Goal: Transaction & Acquisition: Purchase product/service

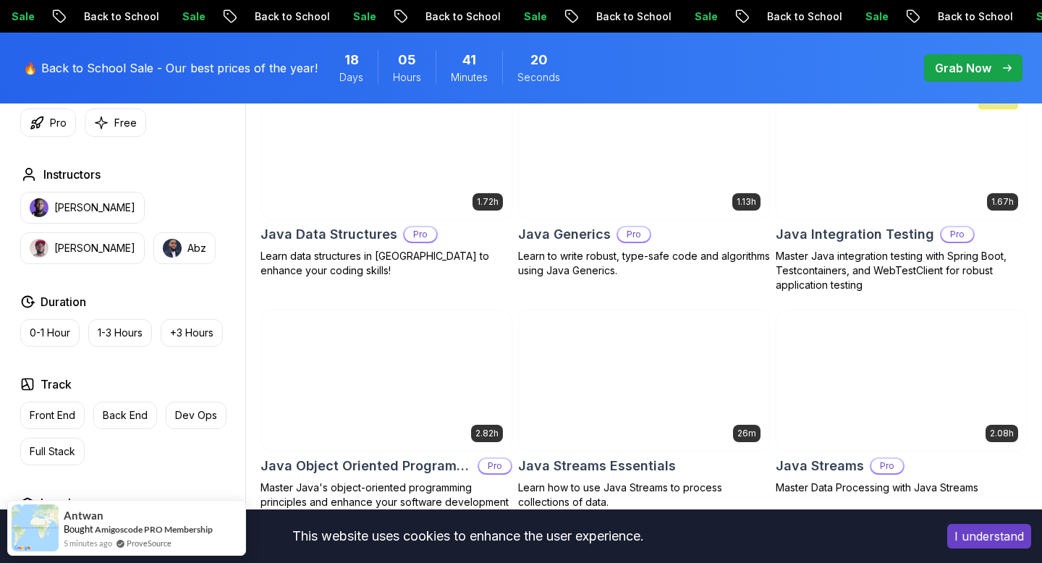
scroll to position [2068, 0]
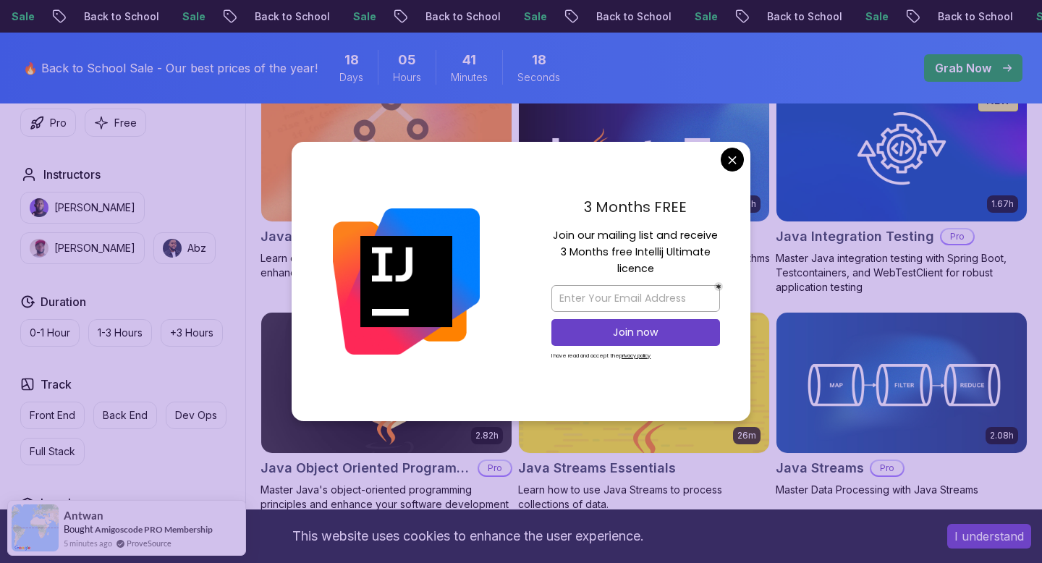
click at [737, 157] on body "Sale Back to School Sale Back to School Sale Back to School Sale Back to School…" at bounding box center [521, 448] width 1042 height 5032
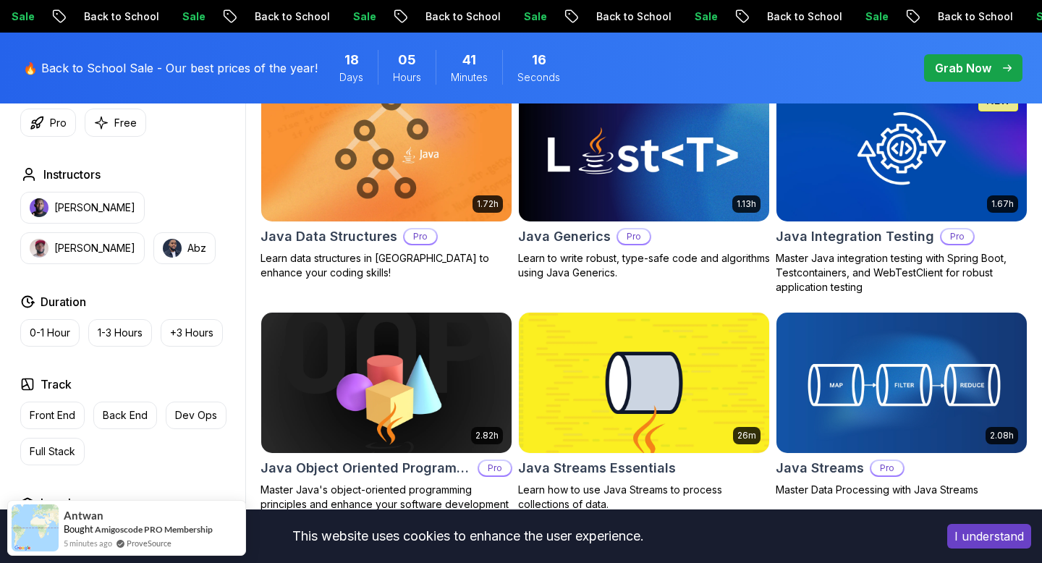
scroll to position [2084, 0]
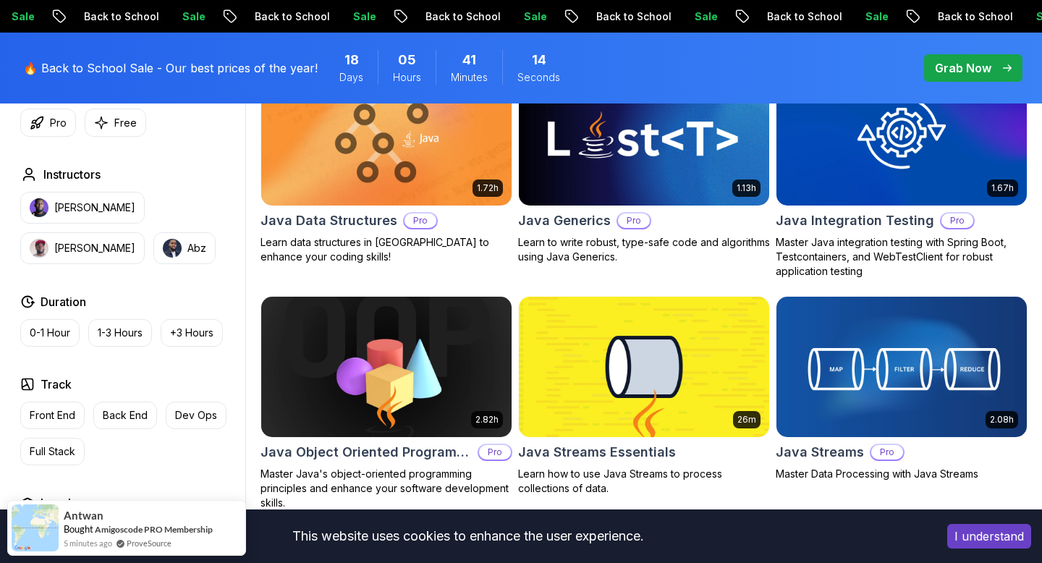
click at [713, 205] on img at bounding box center [643, 135] width 263 height 147
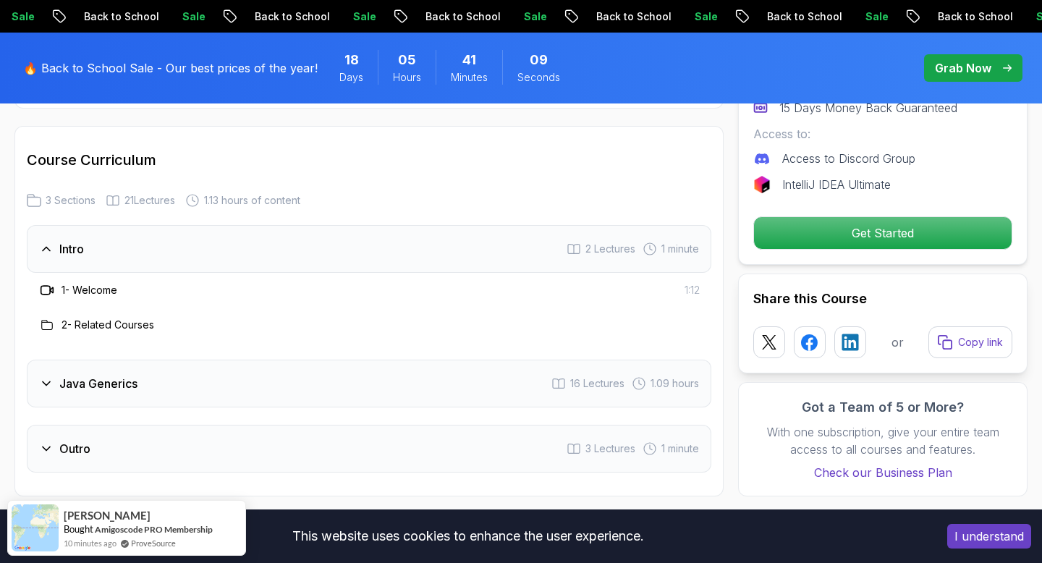
scroll to position [1916, 0]
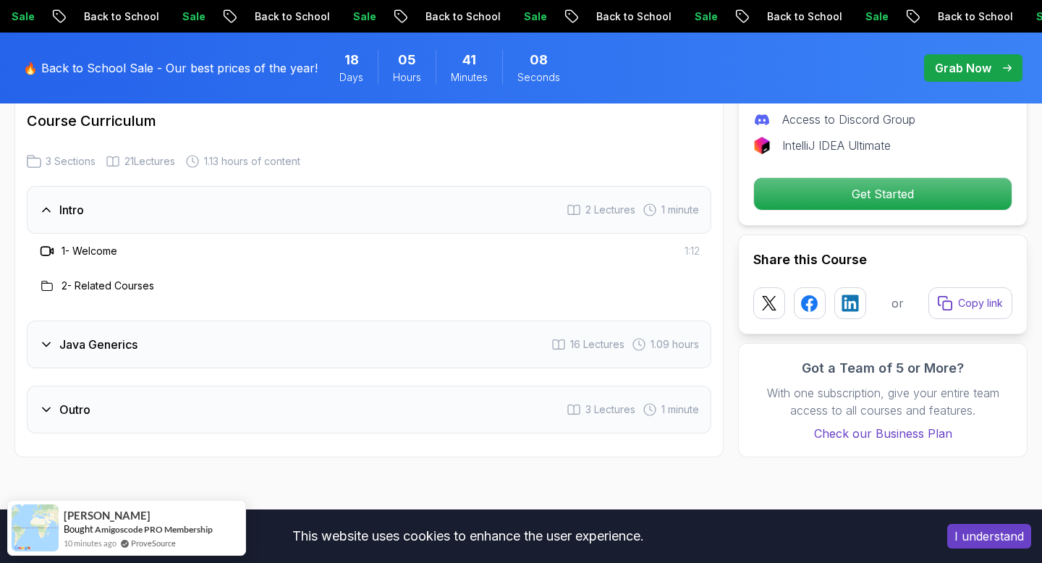
click at [433, 346] on div "Java Generics 16 Lectures 1.09 hours" at bounding box center [369, 345] width 684 height 48
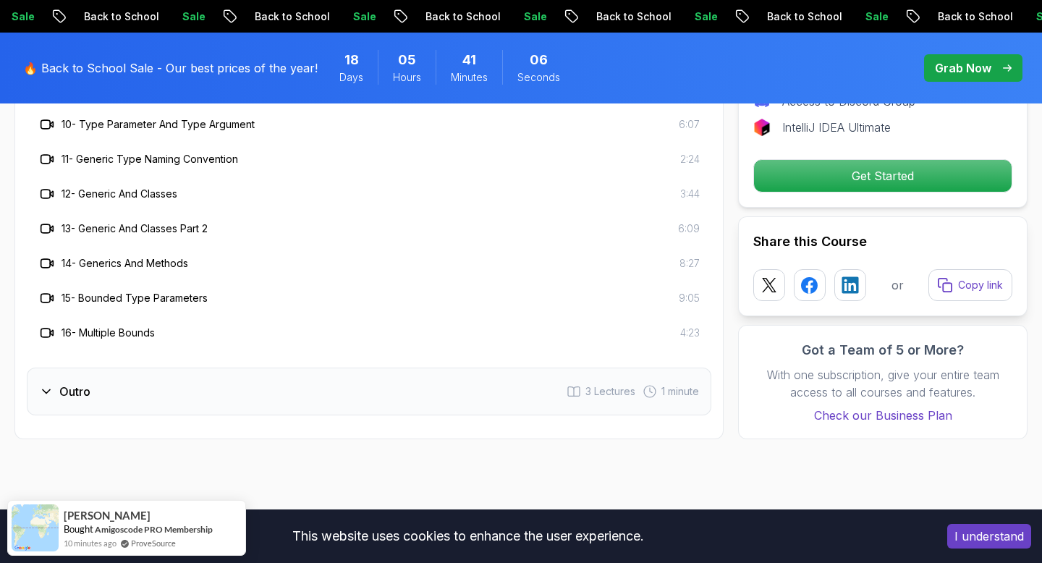
scroll to position [2423, 0]
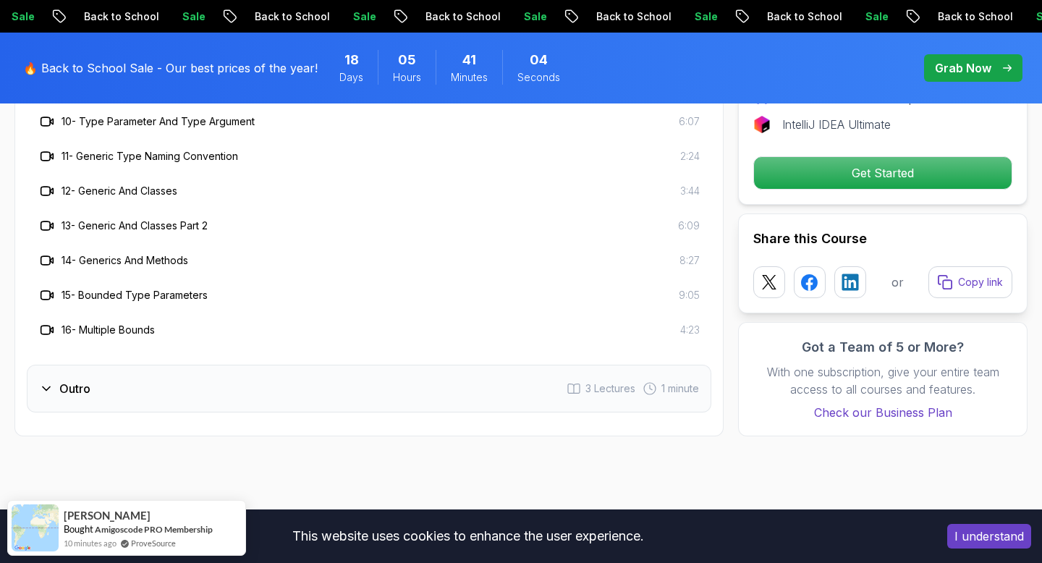
click at [448, 384] on div "Outro 3 Lectures 1 minute" at bounding box center [369, 389] width 684 height 48
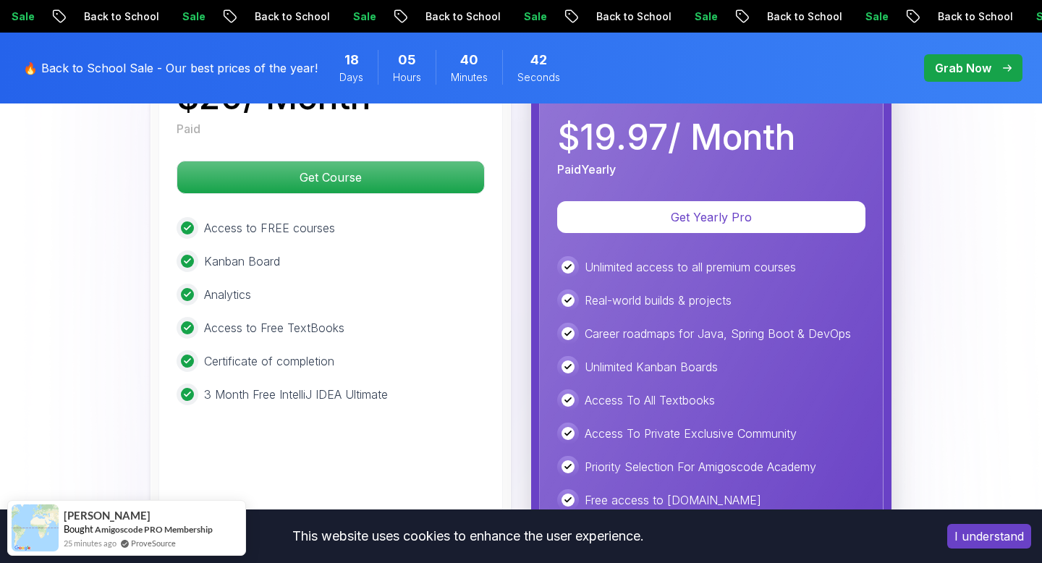
scroll to position [2626, 0]
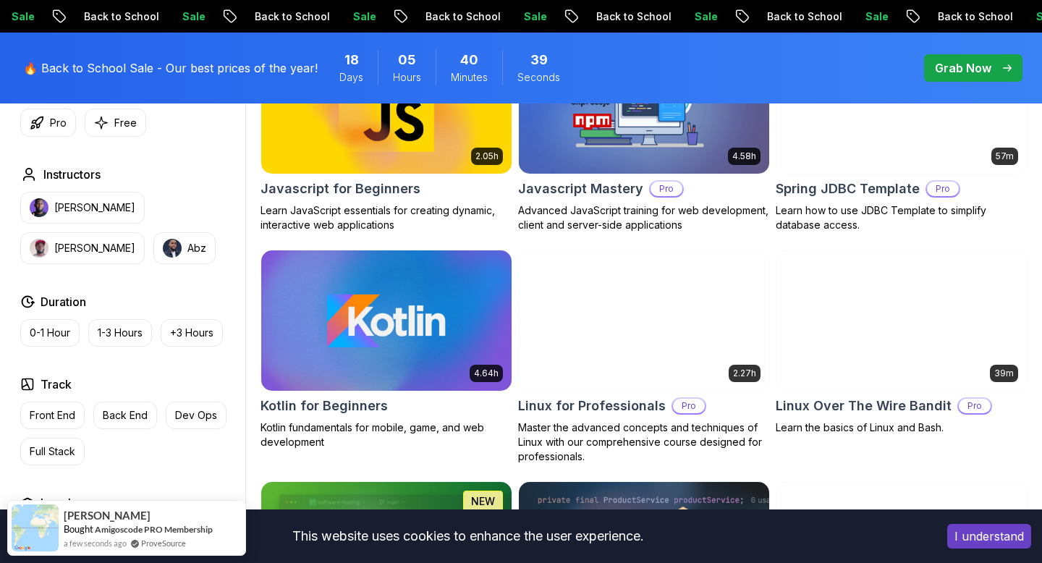
scroll to position [2744, 0]
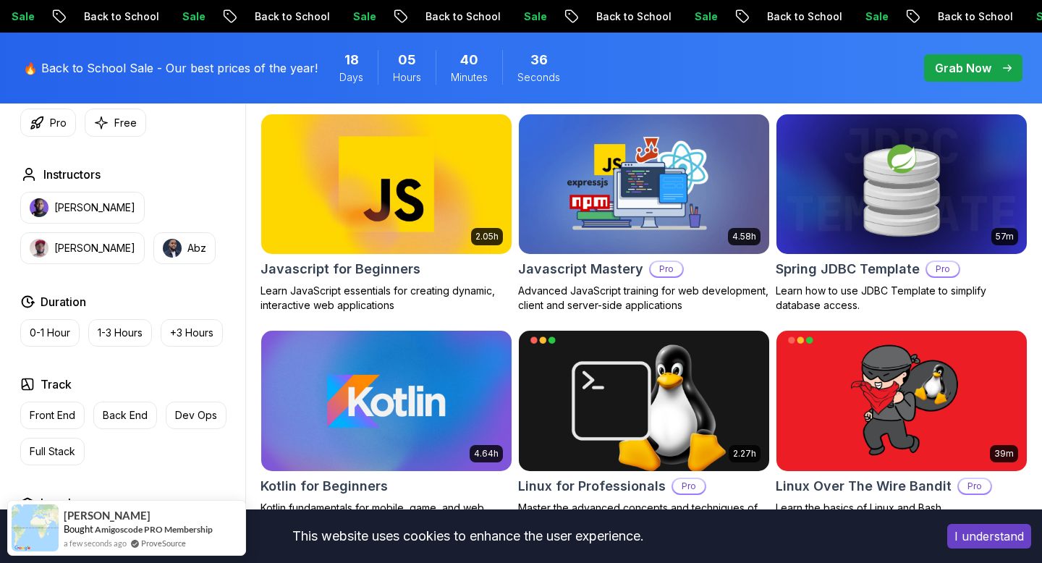
click at [607, 234] on img at bounding box center [643, 184] width 263 height 147
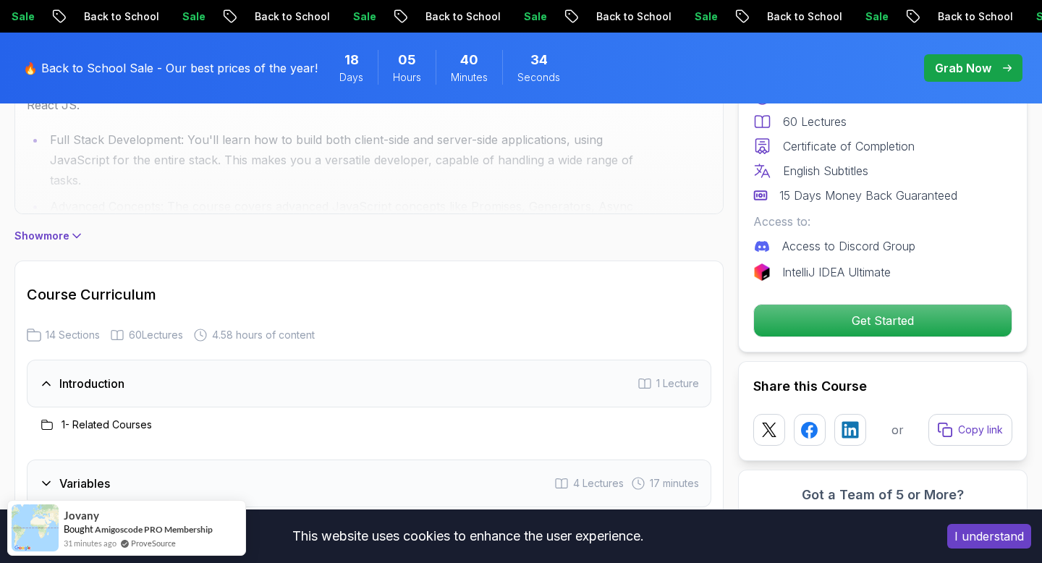
scroll to position [1598, 0]
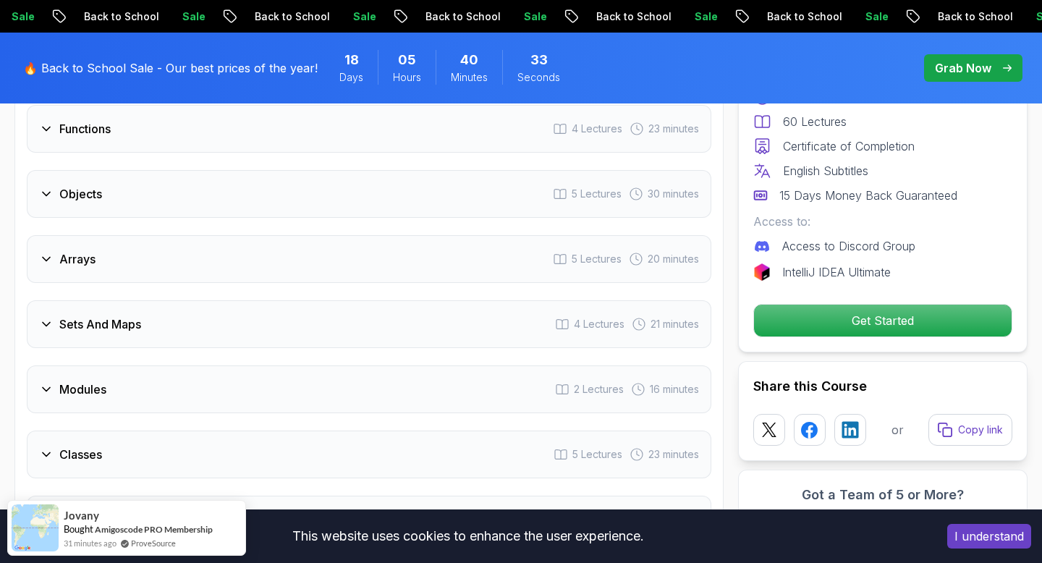
click at [370, 264] on div "Arrays 5 Lectures 20 minutes" at bounding box center [369, 259] width 684 height 48
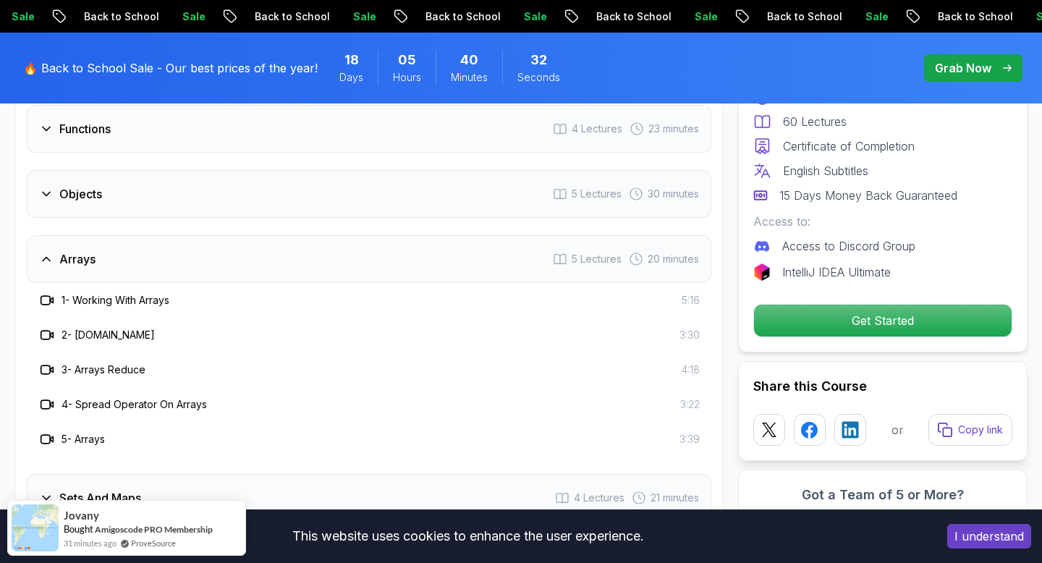
scroll to position [1829, 0]
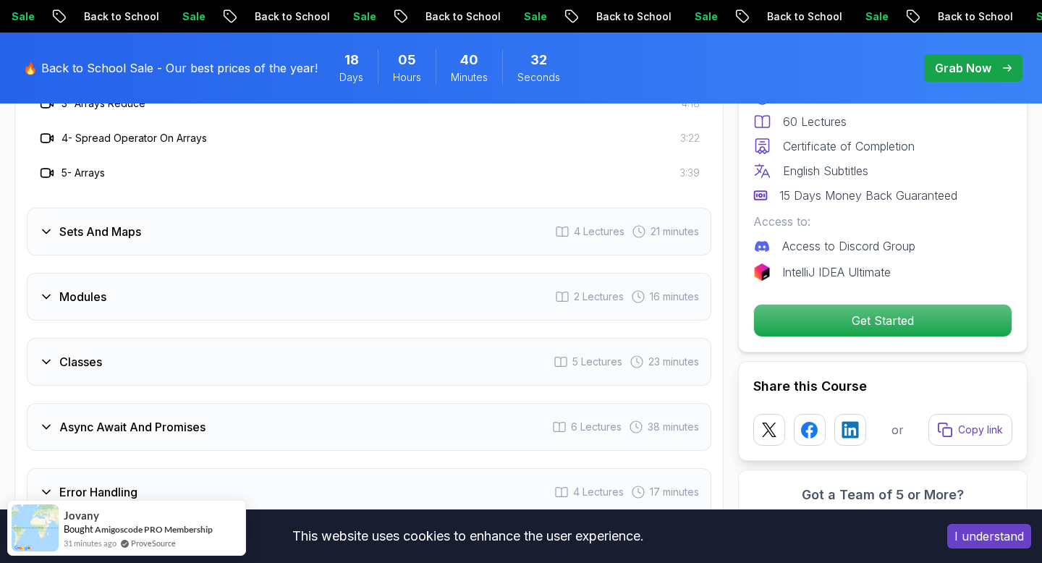
click at [268, 364] on div "Classes 5 Lectures 23 minutes" at bounding box center [369, 362] width 684 height 48
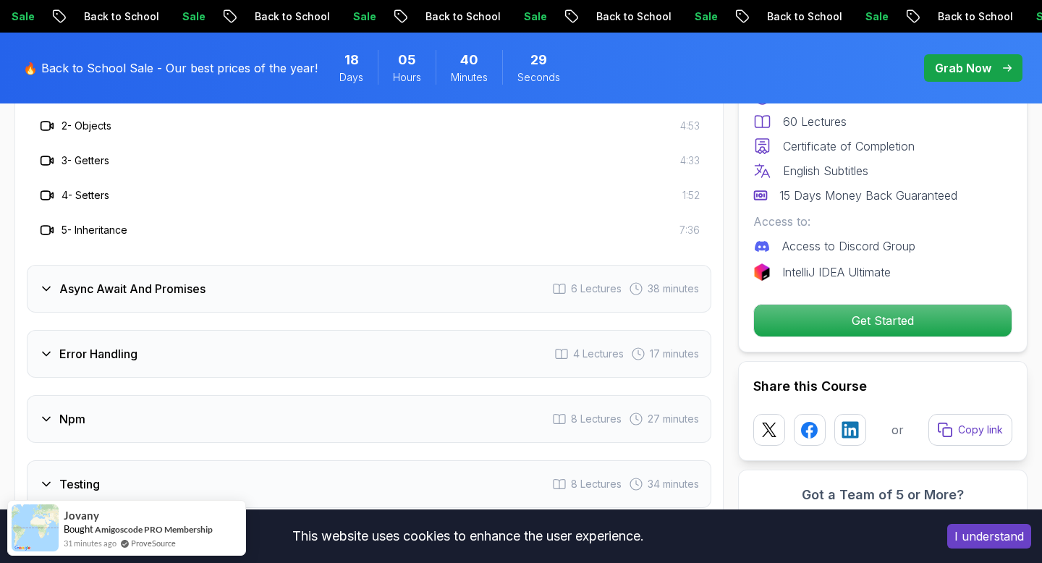
scroll to position [1966, 0]
click at [268, 362] on div "Error Handling 4 Lectures 17 minutes" at bounding box center [369, 355] width 684 height 48
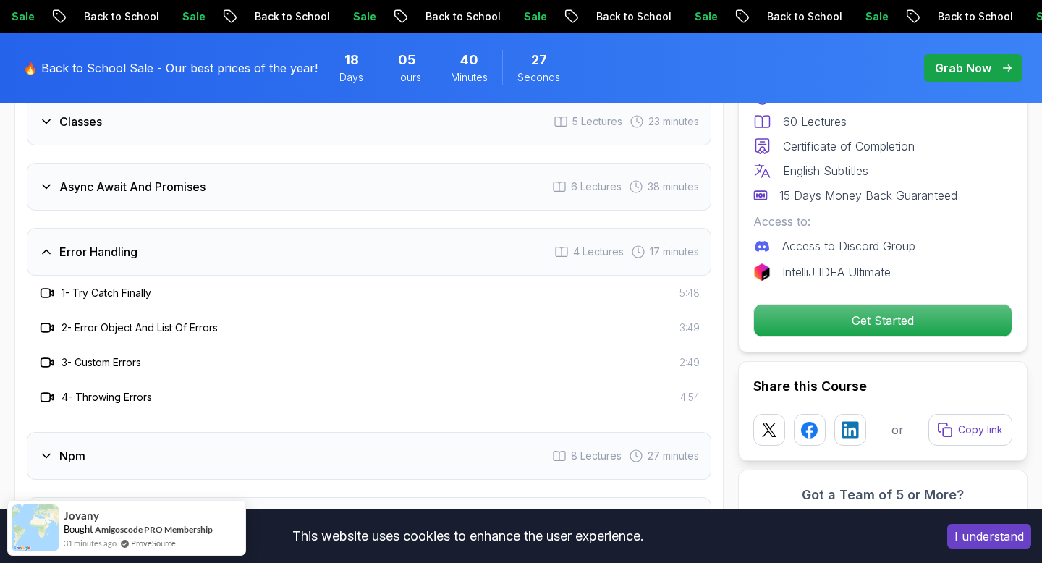
scroll to position [1891, 0]
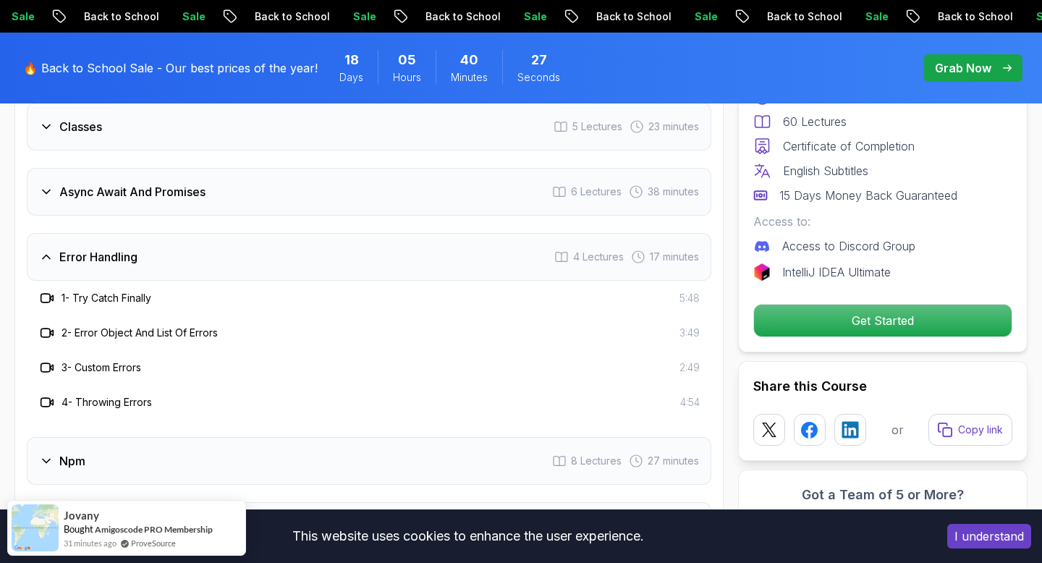
click at [237, 195] on div "Async Await And Promises 6 Lectures 38 minutes" at bounding box center [369, 192] width 684 height 48
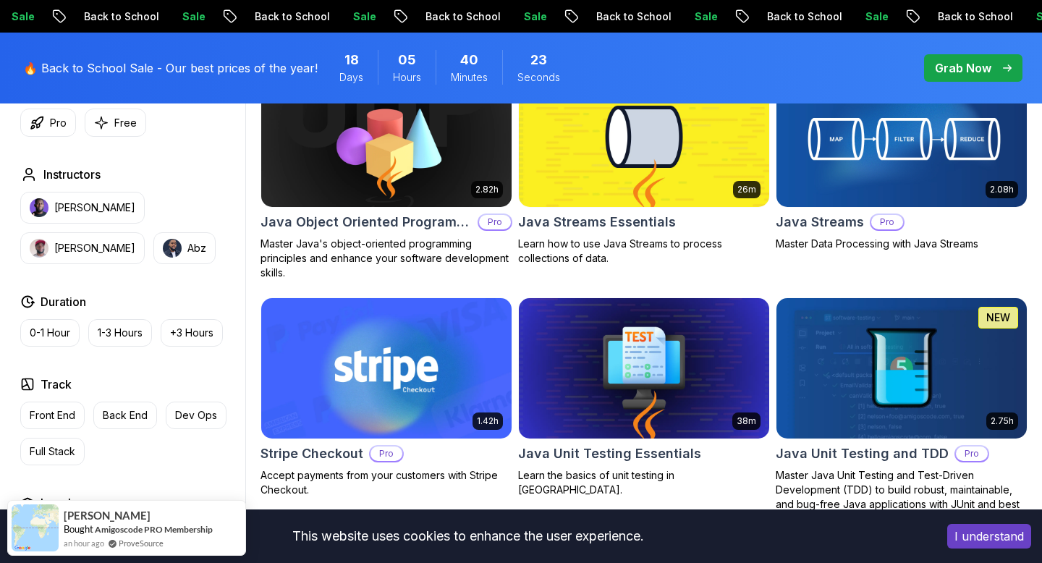
scroll to position [2323, 0]
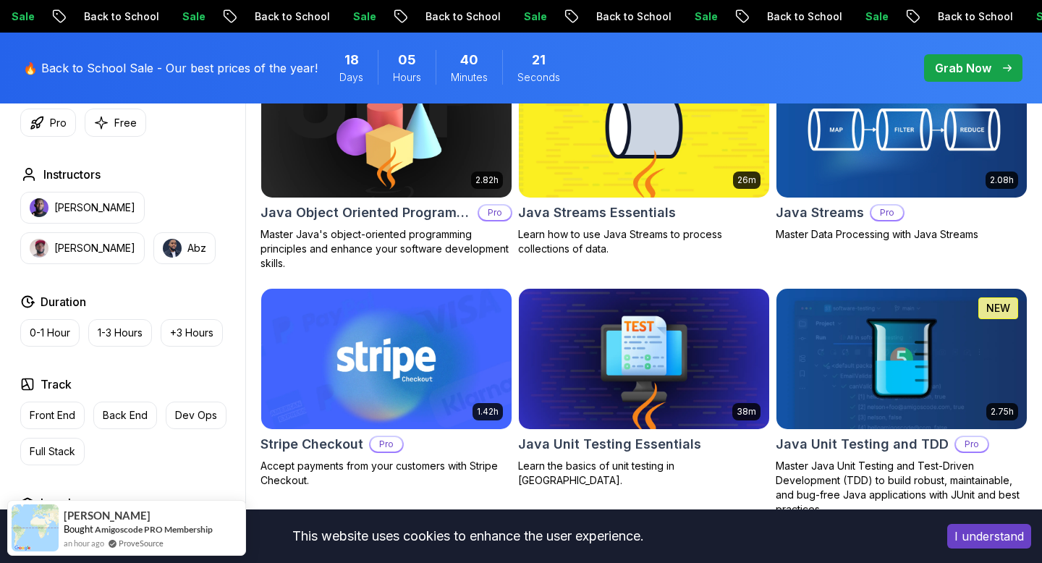
click at [617, 397] on img at bounding box center [643, 358] width 263 height 147
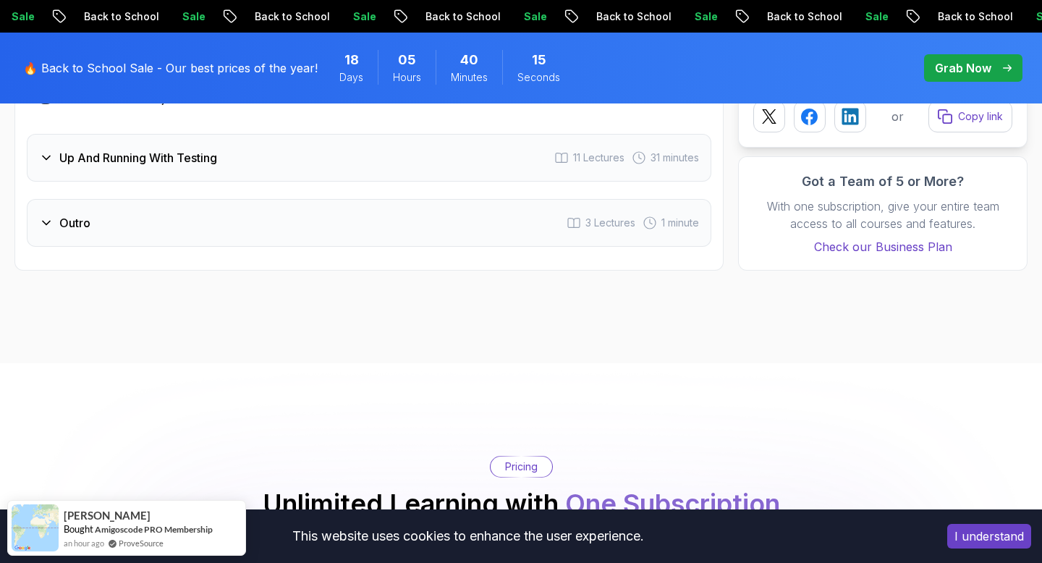
scroll to position [1613, 0]
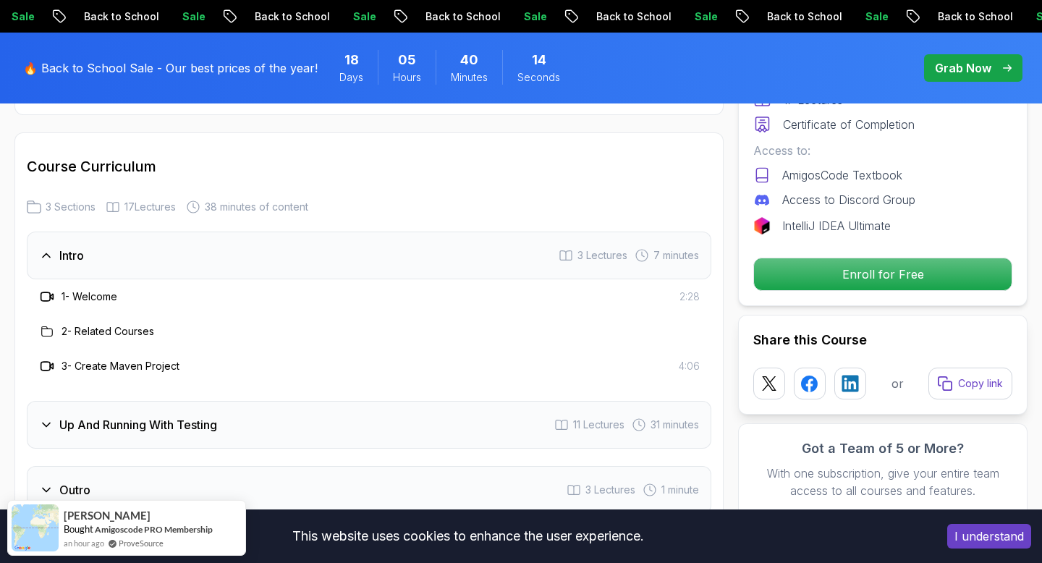
click at [500, 437] on div "Up And Running With Testing 11 Lectures 31 minutes" at bounding box center [369, 425] width 684 height 48
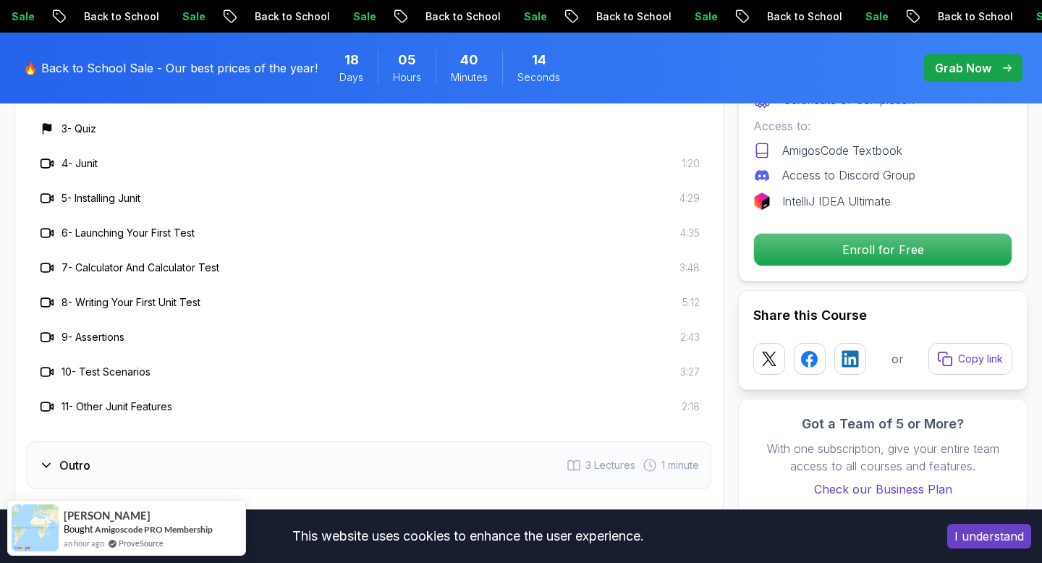
scroll to position [2065, 0]
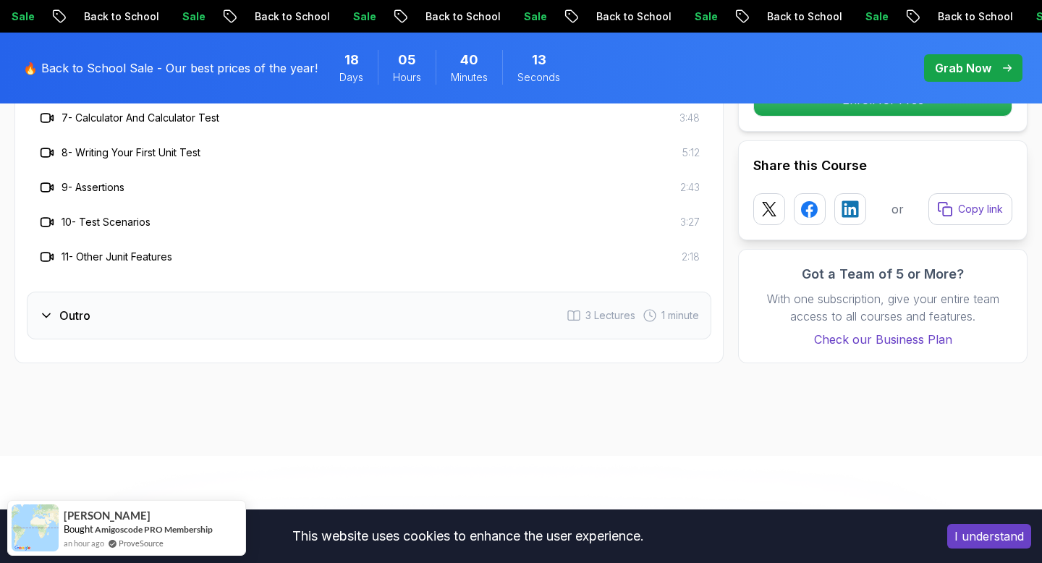
click at [440, 326] on div "Outro 3 Lectures 1 minute" at bounding box center [369, 316] width 684 height 48
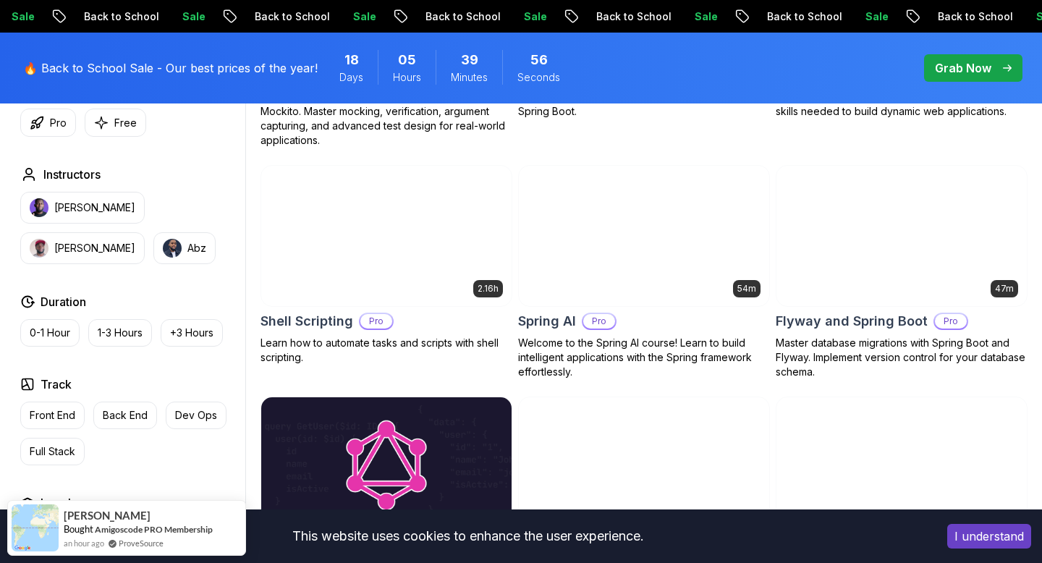
scroll to position [3385, 0]
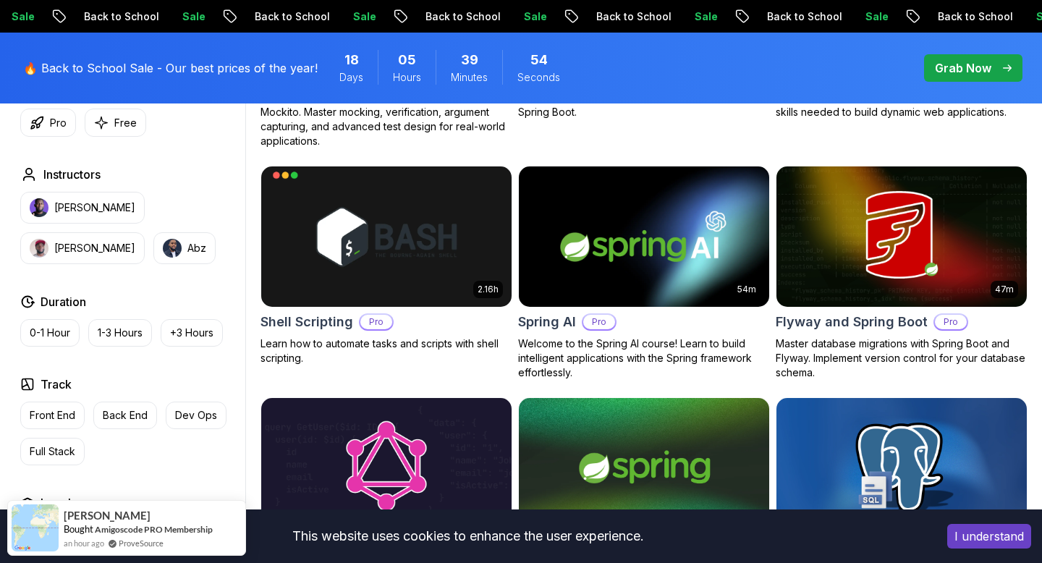
click at [741, 344] on p "Welcome to the Spring AI course! Learn to build intelligent applications with t…" at bounding box center [644, 357] width 252 height 43
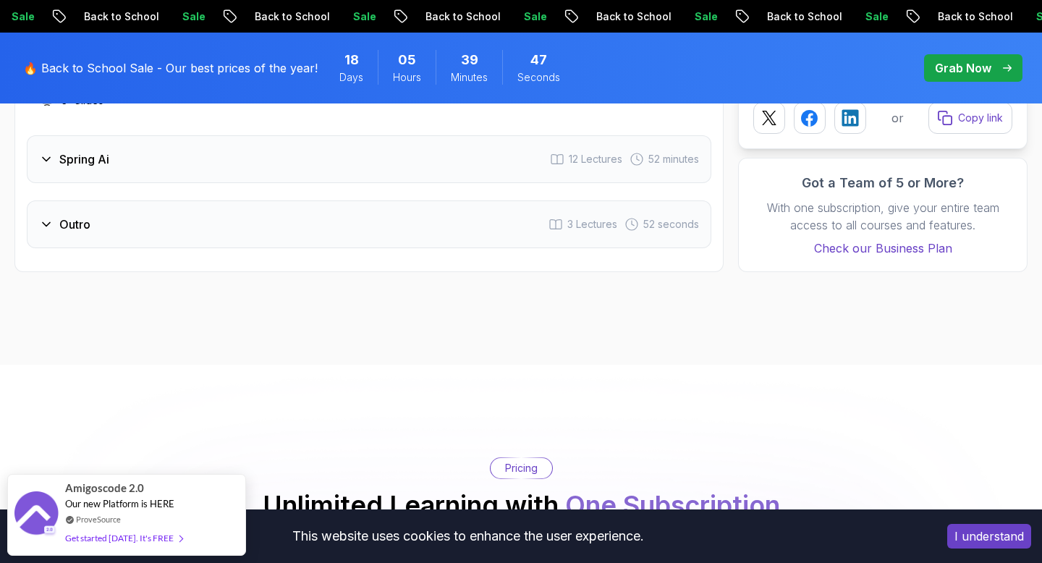
scroll to position [1943, 0]
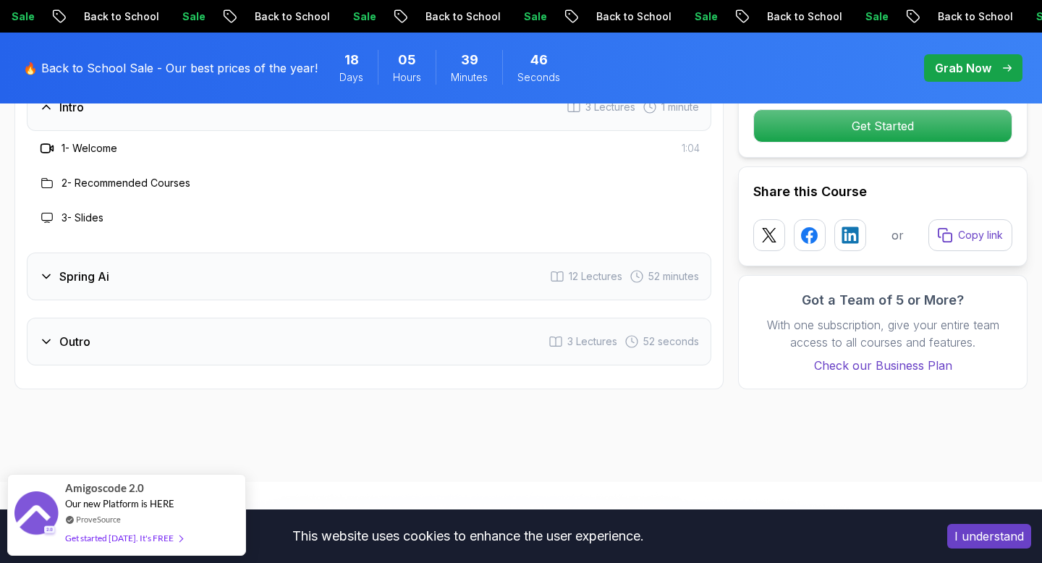
click at [365, 278] on div "Spring Ai 12 Lectures 52 minutes" at bounding box center [369, 277] width 684 height 48
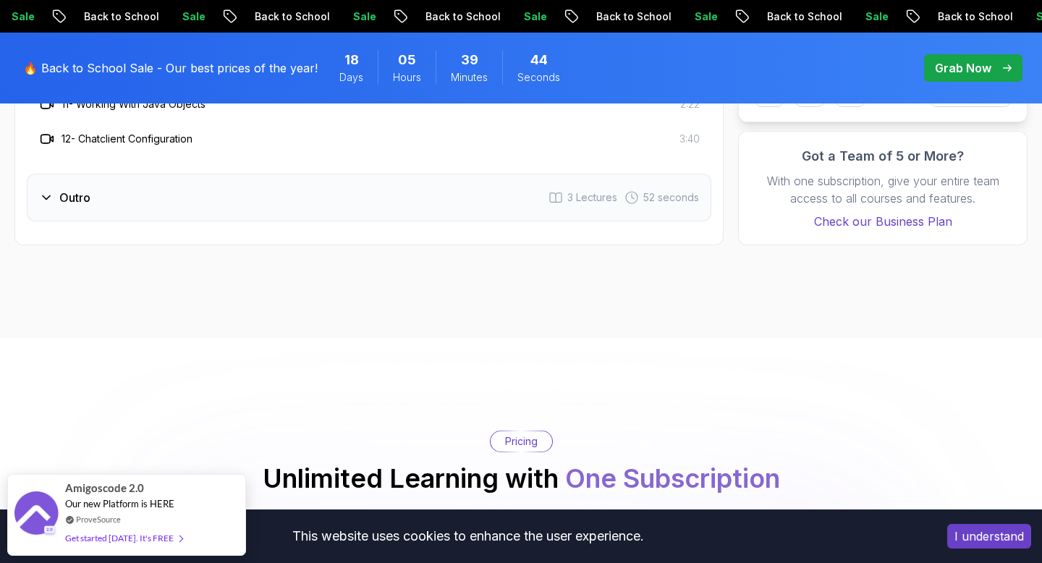
scroll to position [2473, 0]
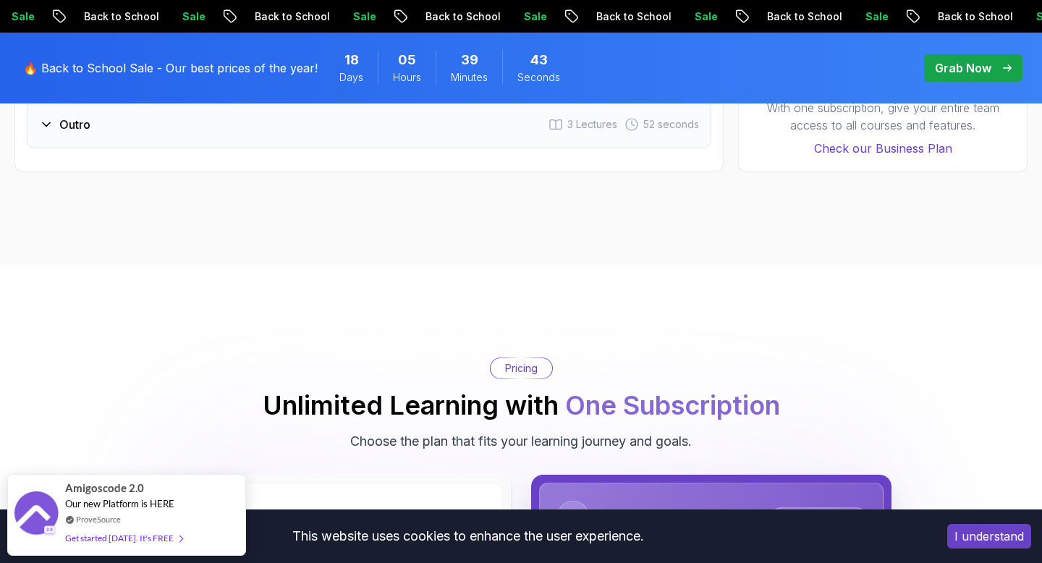
click at [278, 126] on div "Outro 3 Lectures 52 seconds" at bounding box center [369, 125] width 684 height 48
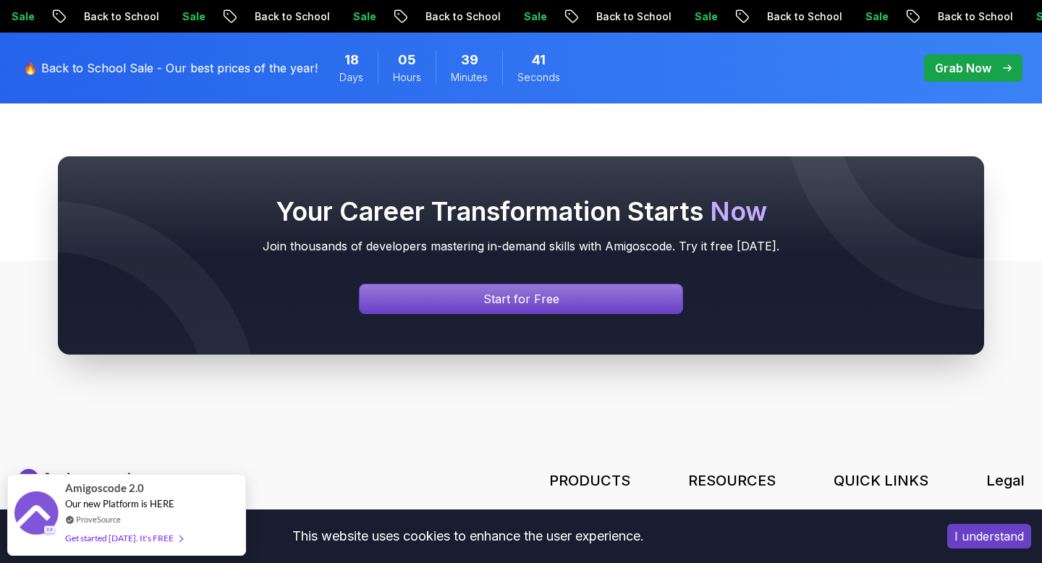
scroll to position [4454, 0]
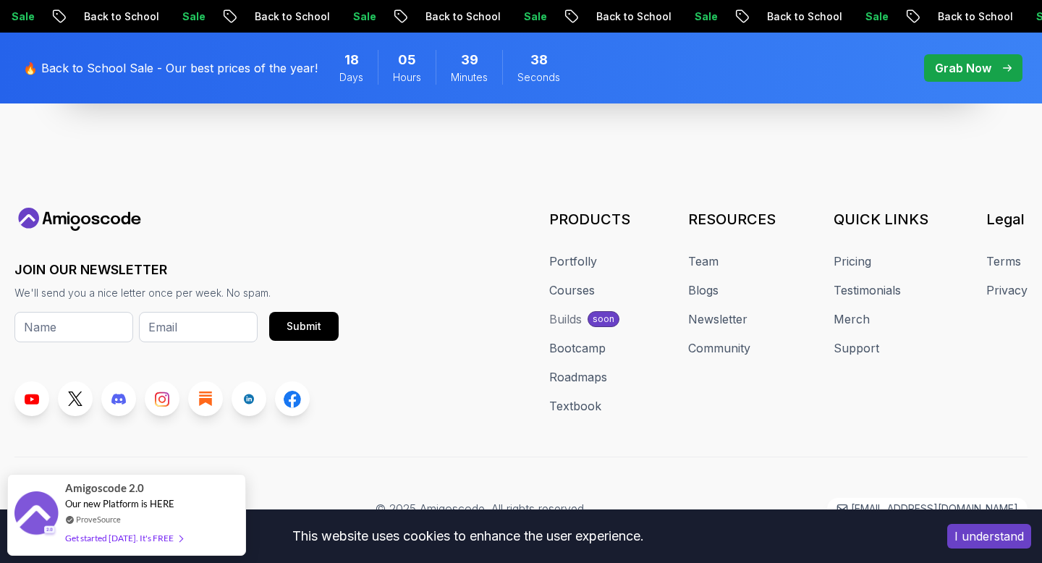
click at [985, 65] on p "Grab Now" at bounding box center [963, 67] width 56 height 17
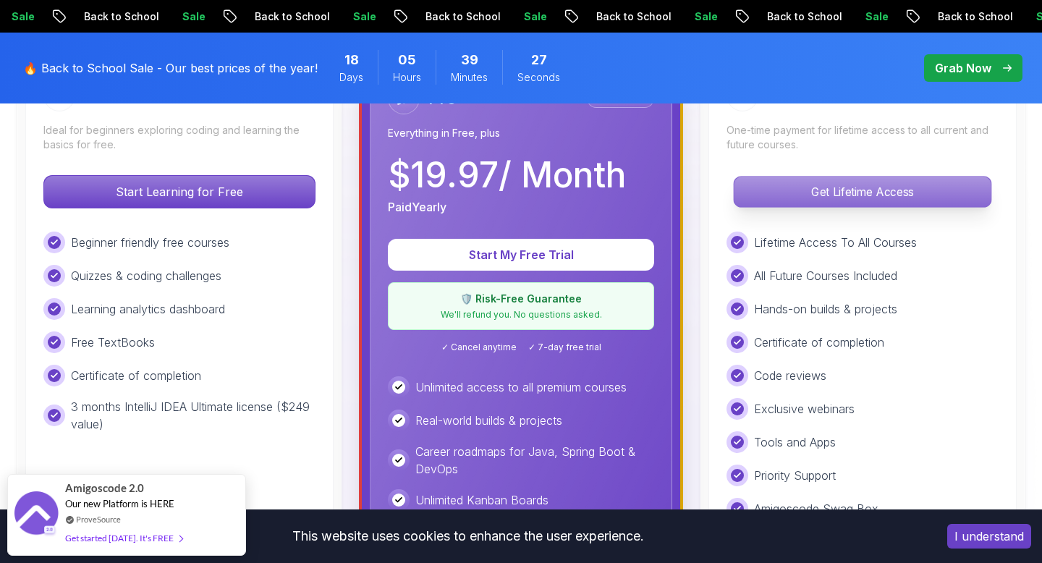
scroll to position [467, 0]
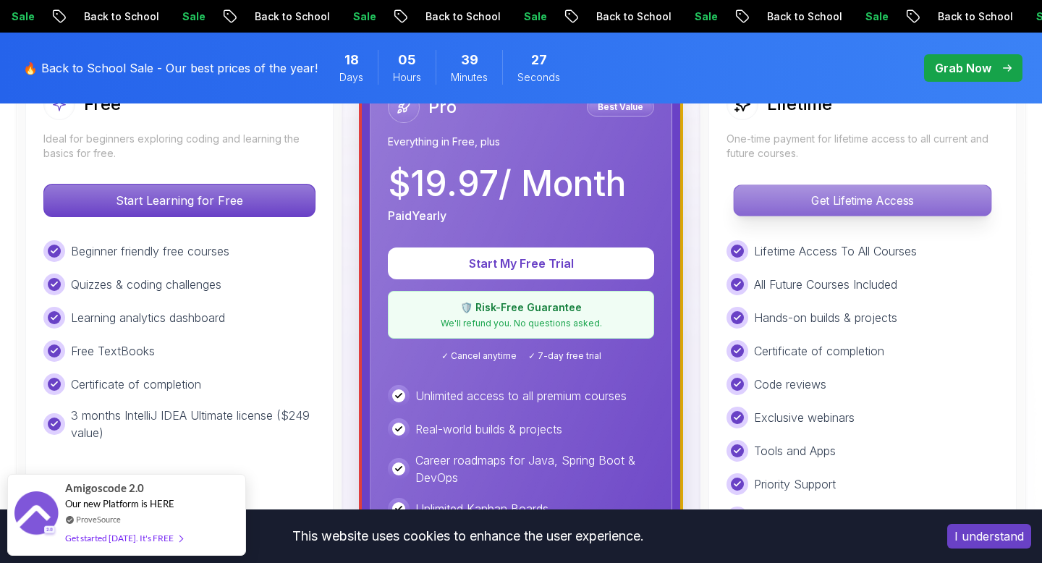
click at [852, 191] on p "Get Lifetime Access" at bounding box center [862, 200] width 257 height 30
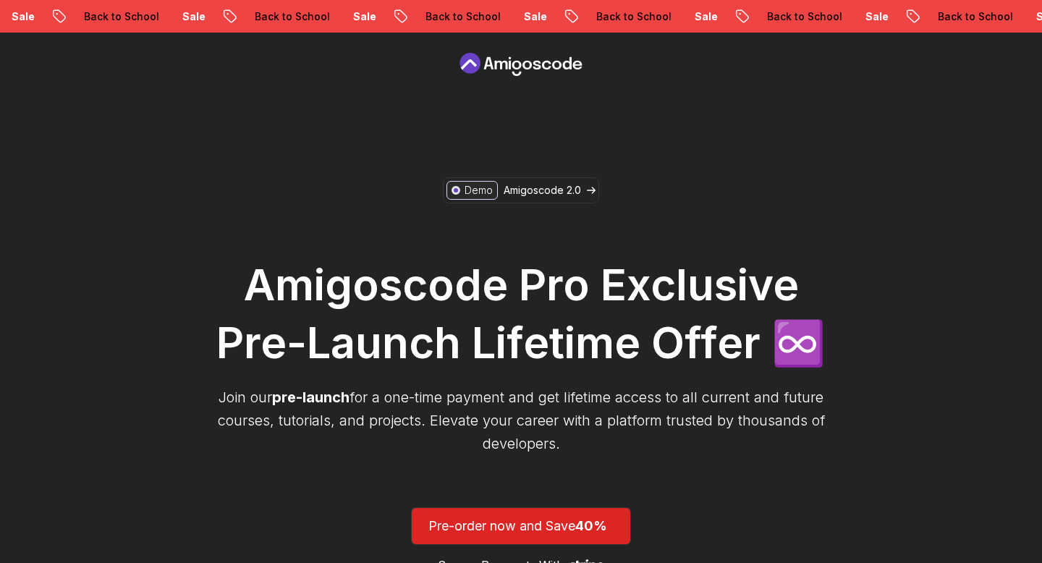
scroll to position [287, 0]
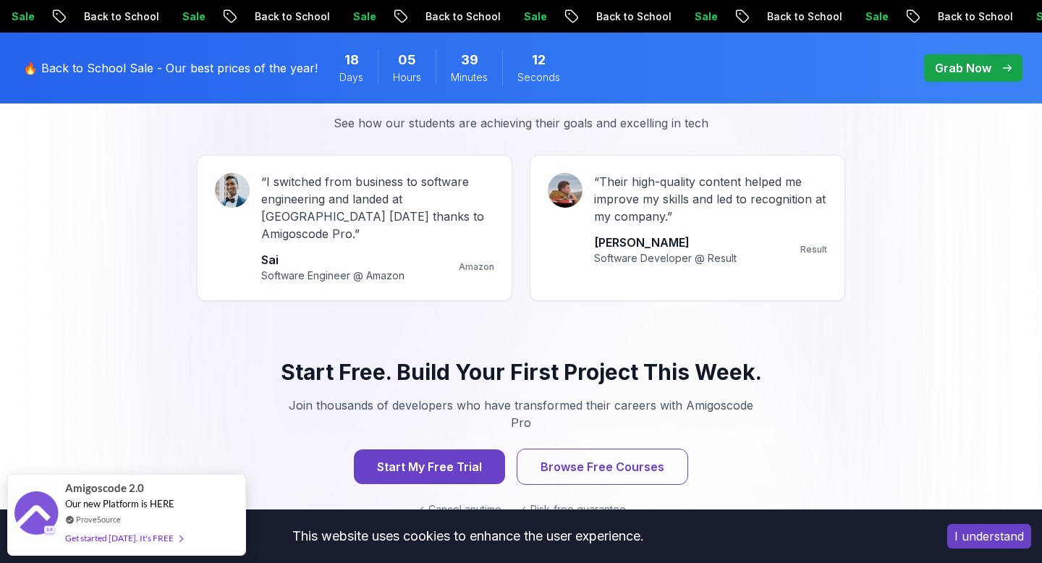
scroll to position [1349, 0]
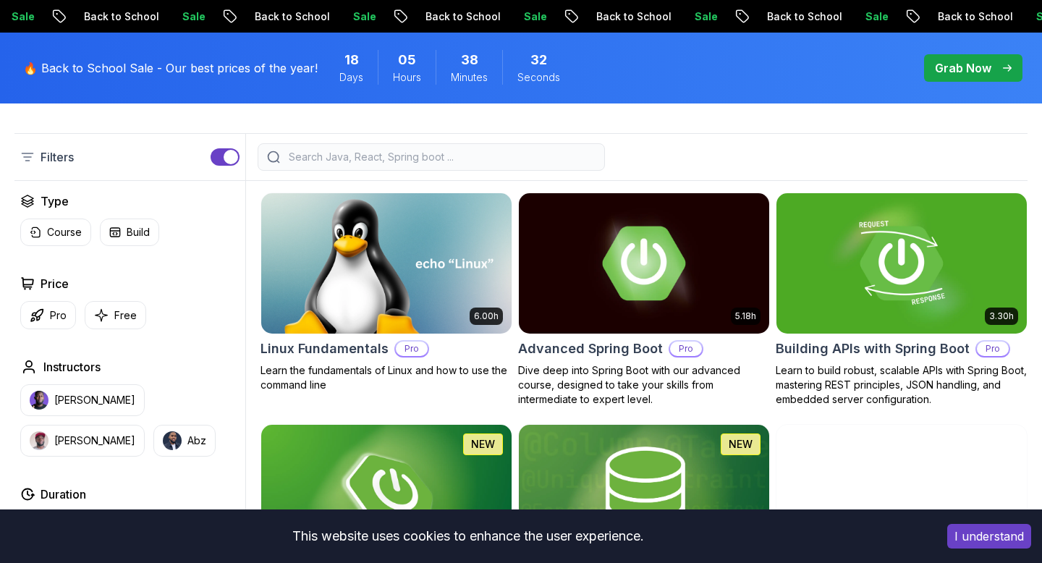
scroll to position [360, 0]
